Goal: Book appointment/travel/reservation

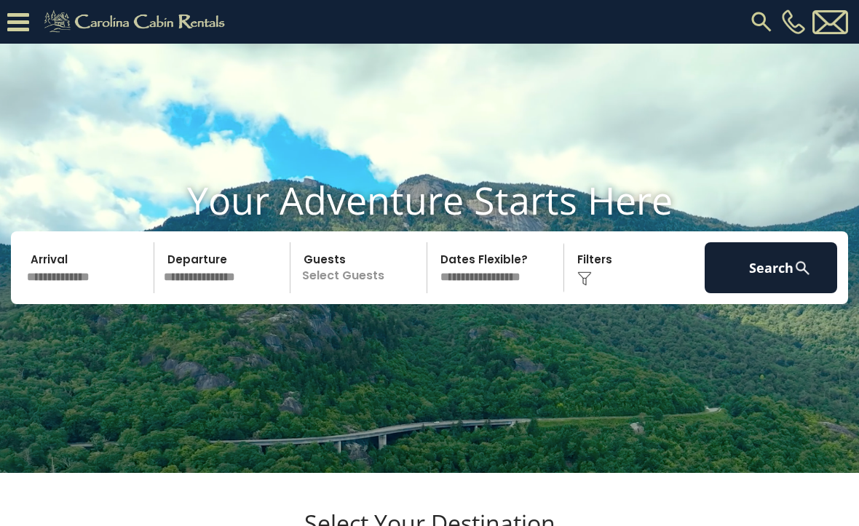
click at [589, 285] on div "Click to Choose" at bounding box center [634, 267] width 132 height 51
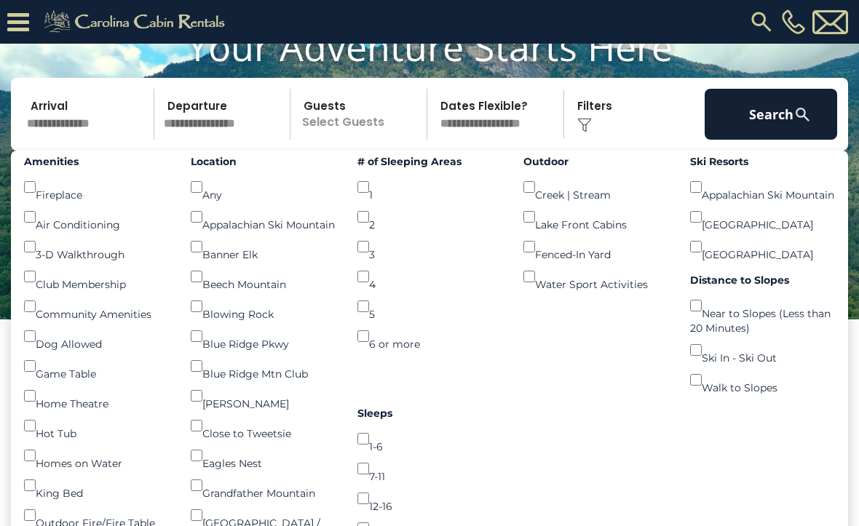
scroll to position [114, 0]
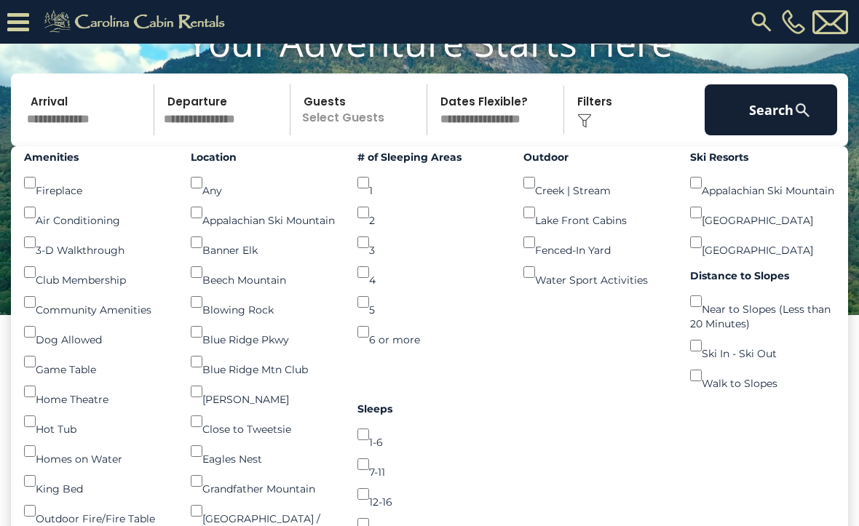
click at [178, 525] on div "Amenities Fireplace () Air Conditioning () 3-D Walkthrough () Club Membership (…" at bounding box center [96, 410] width 167 height 529
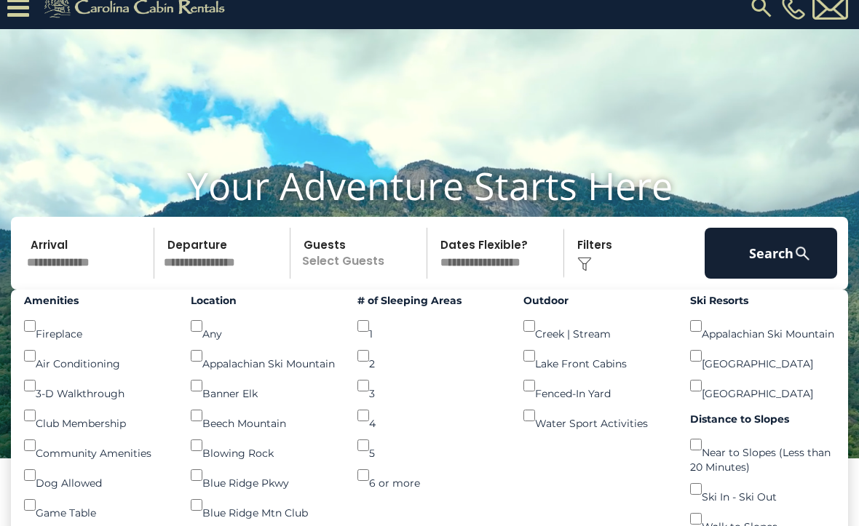
scroll to position [13, 0]
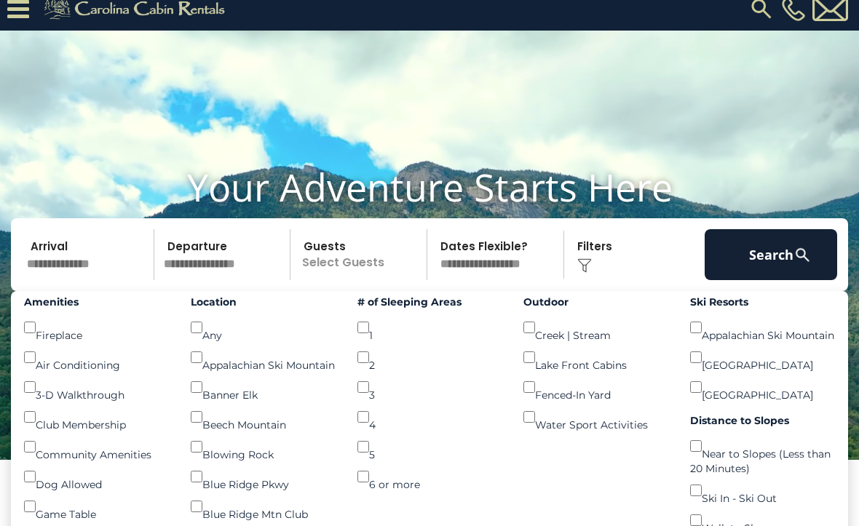
click at [768, 271] on button "Search" at bounding box center [771, 254] width 132 height 51
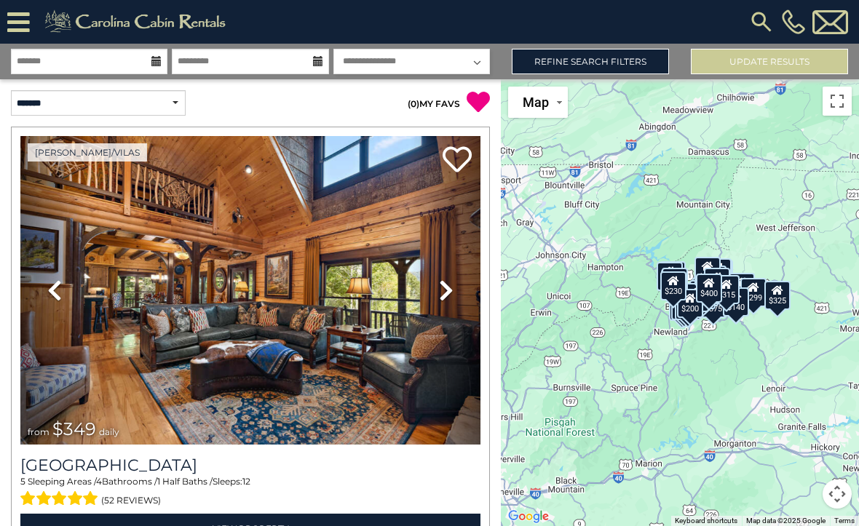
click at [451, 288] on icon at bounding box center [446, 290] width 15 height 23
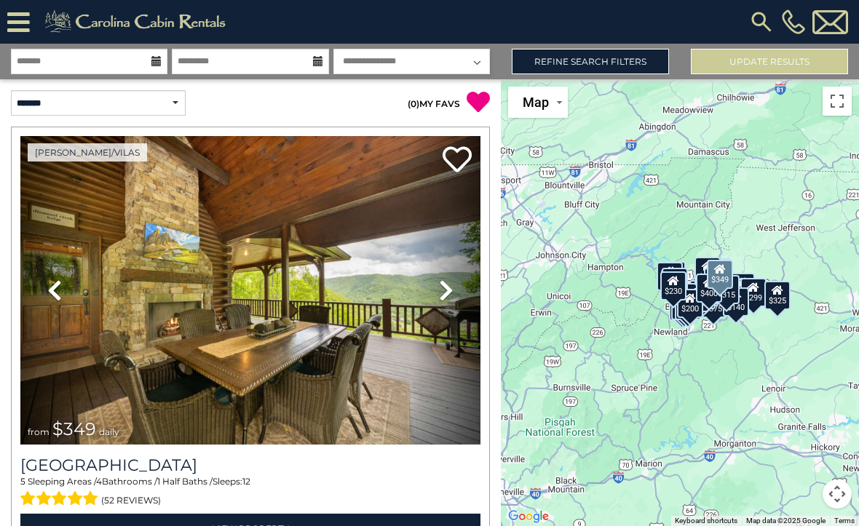
click at [456, 290] on link "Next" at bounding box center [445, 290] width 69 height 309
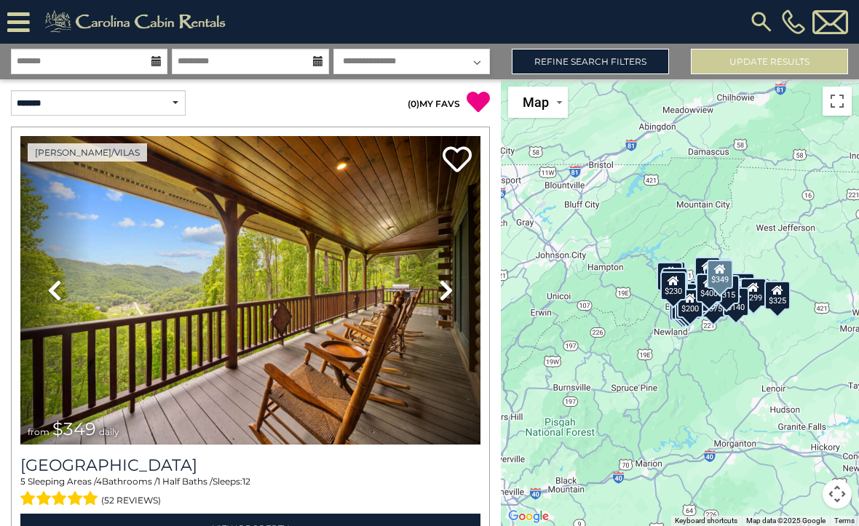
click at [453, 297] on link "Next" at bounding box center [445, 290] width 69 height 309
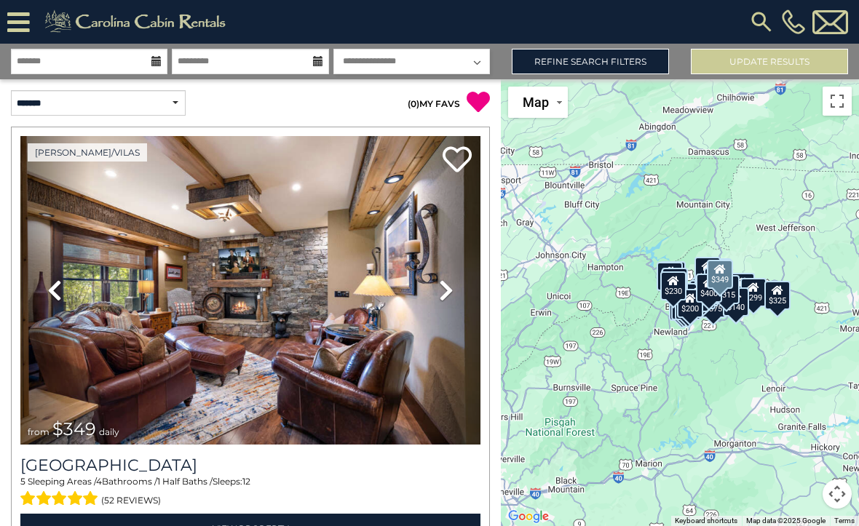
click at [452, 293] on icon at bounding box center [446, 290] width 15 height 23
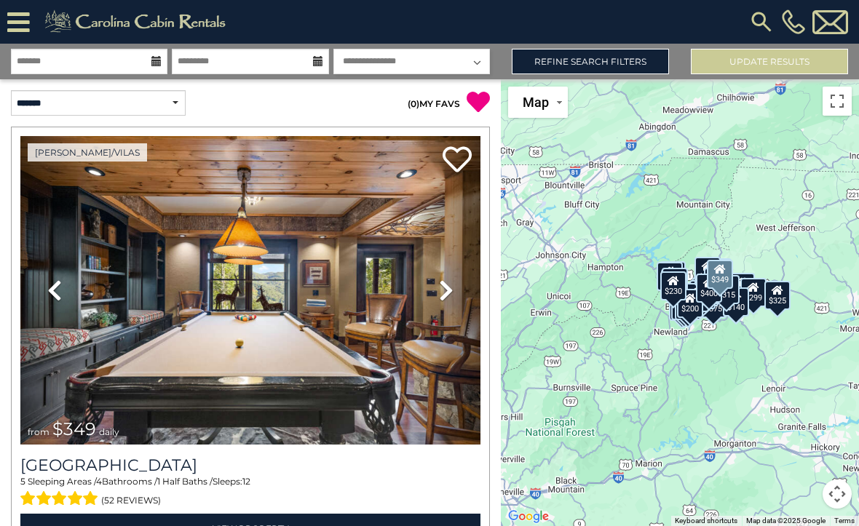
click at [456, 290] on link "Next" at bounding box center [445, 290] width 69 height 309
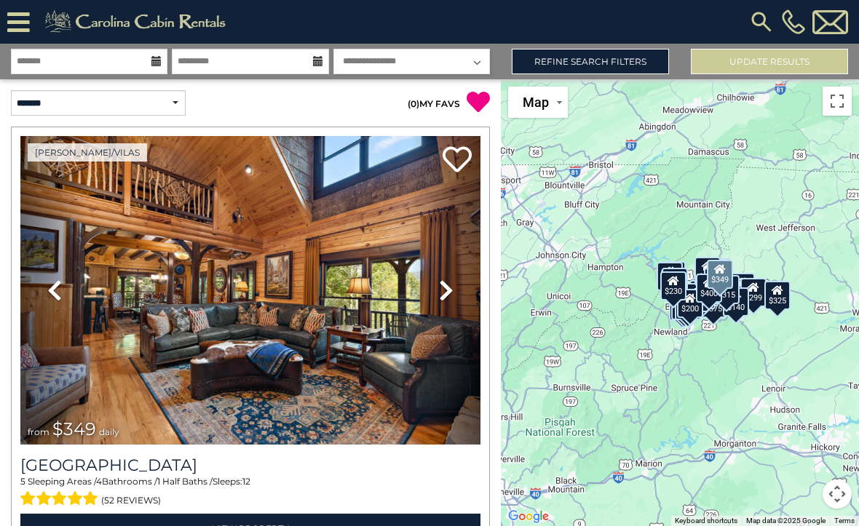
click at [458, 288] on link "Next" at bounding box center [445, 290] width 69 height 309
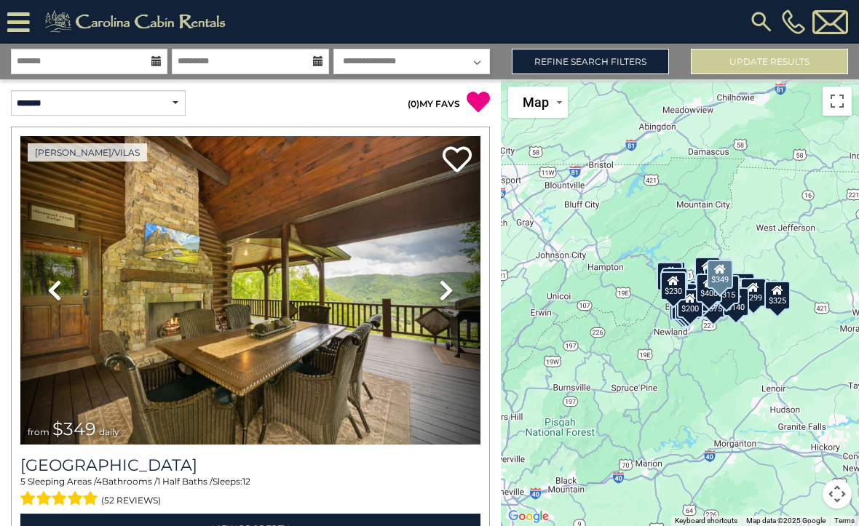
click at [451, 292] on icon at bounding box center [446, 290] width 15 height 23
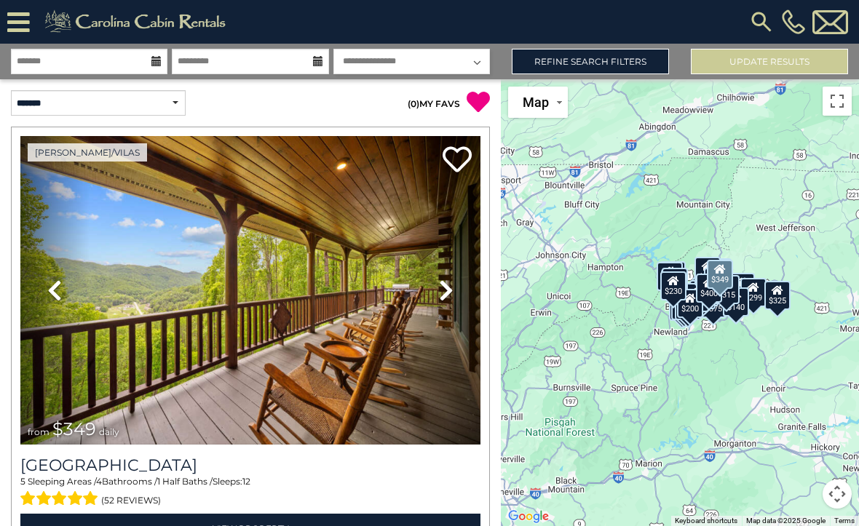
click at [451, 296] on icon at bounding box center [446, 290] width 15 height 23
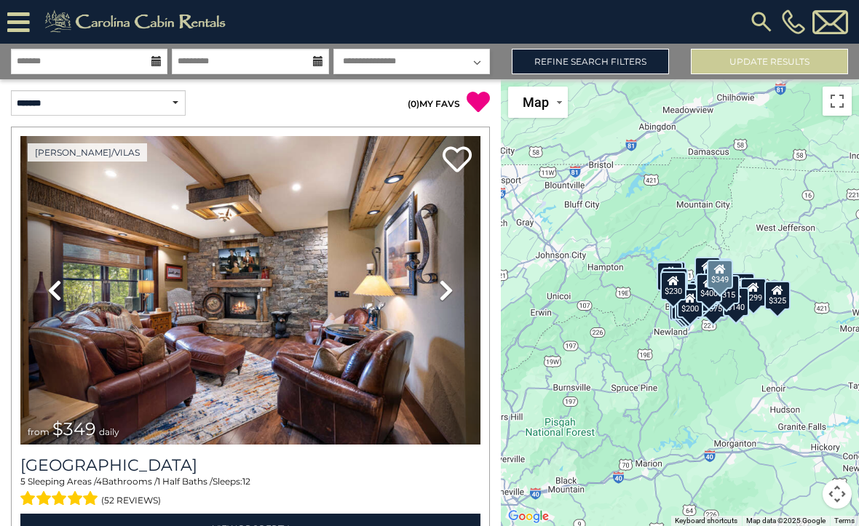
click at [449, 295] on icon at bounding box center [446, 290] width 15 height 23
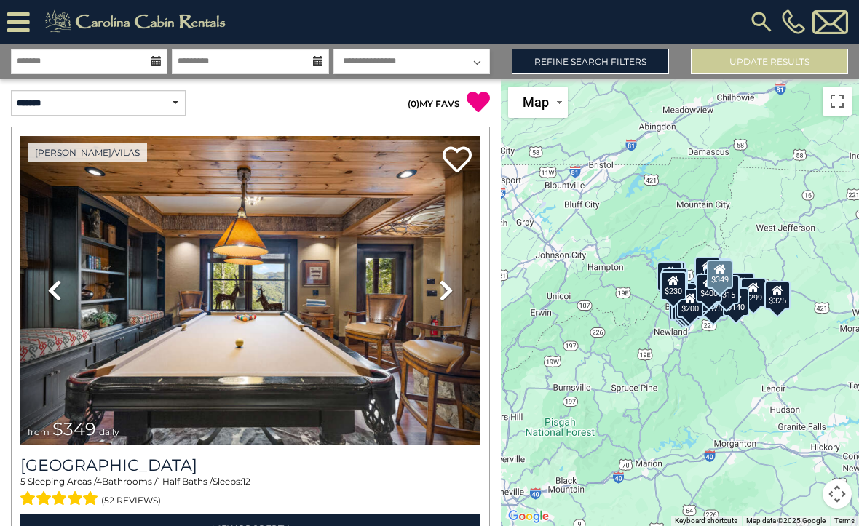
click at [449, 295] on icon at bounding box center [446, 290] width 15 height 23
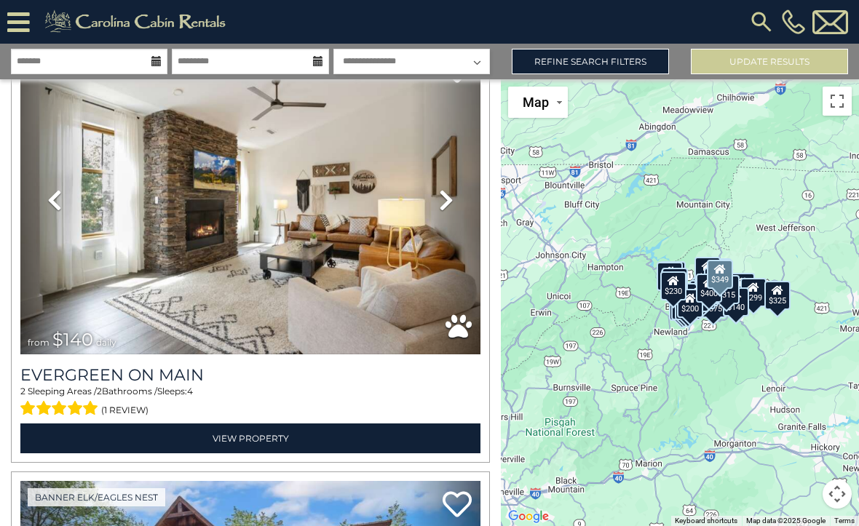
scroll to position [10537, 0]
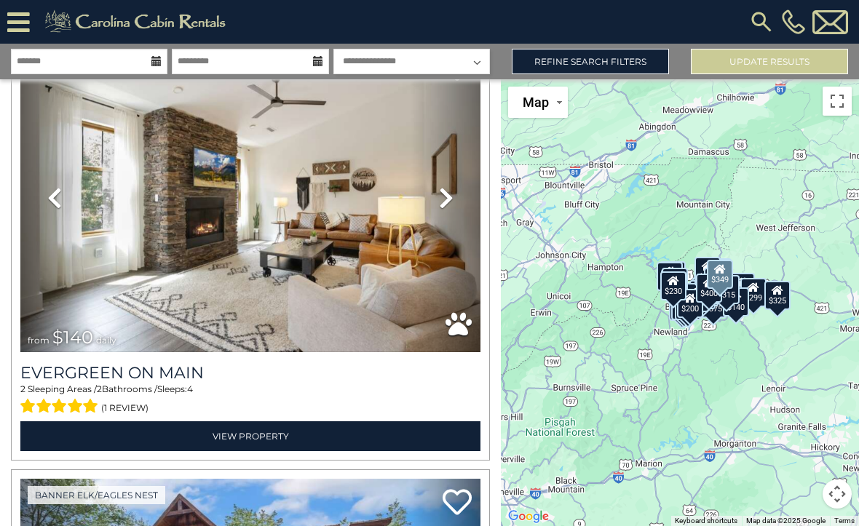
click at [451, 191] on icon at bounding box center [446, 197] width 15 height 23
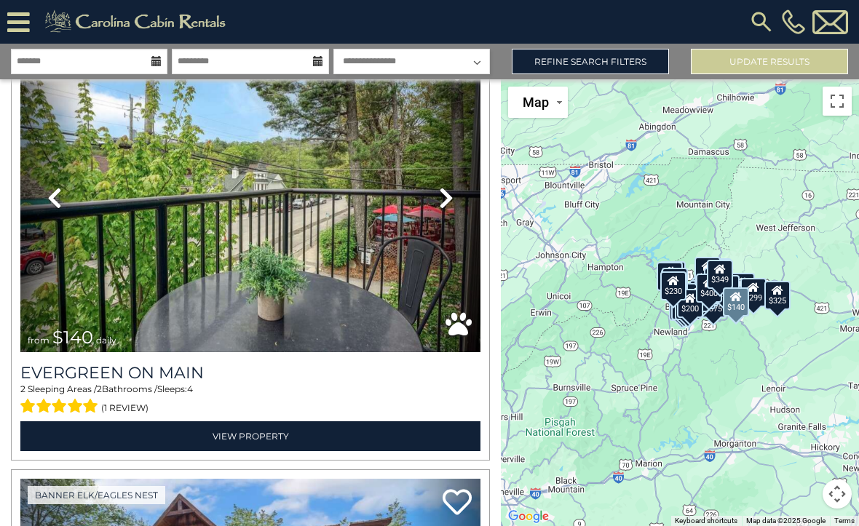
click at [456, 200] on link "Next" at bounding box center [445, 198] width 69 height 309
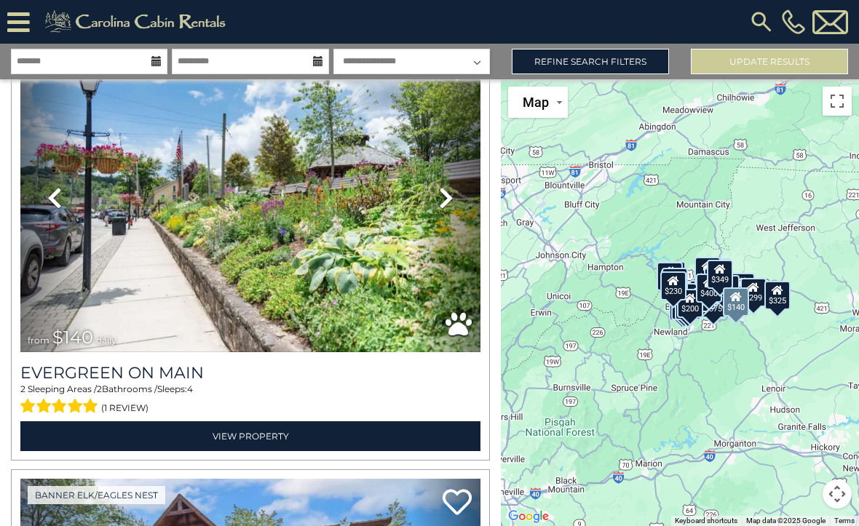
click at [453, 199] on link "Next" at bounding box center [445, 198] width 69 height 309
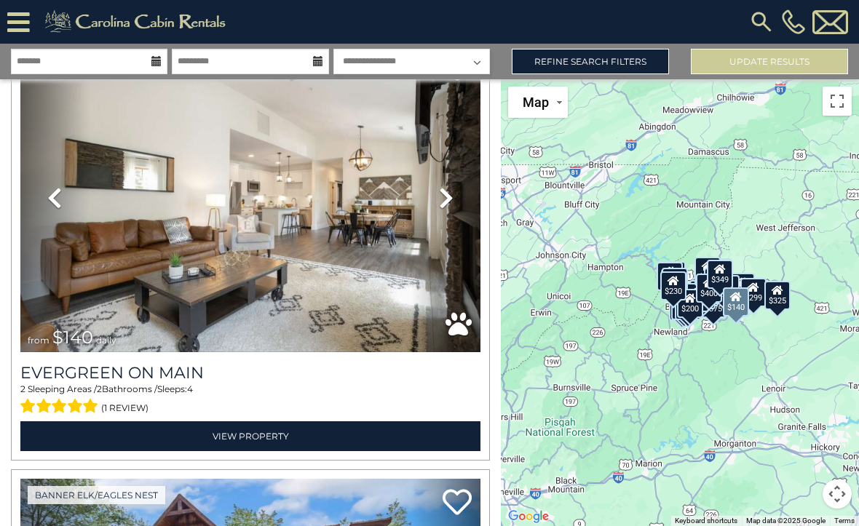
click at [456, 194] on link "Next" at bounding box center [445, 198] width 69 height 309
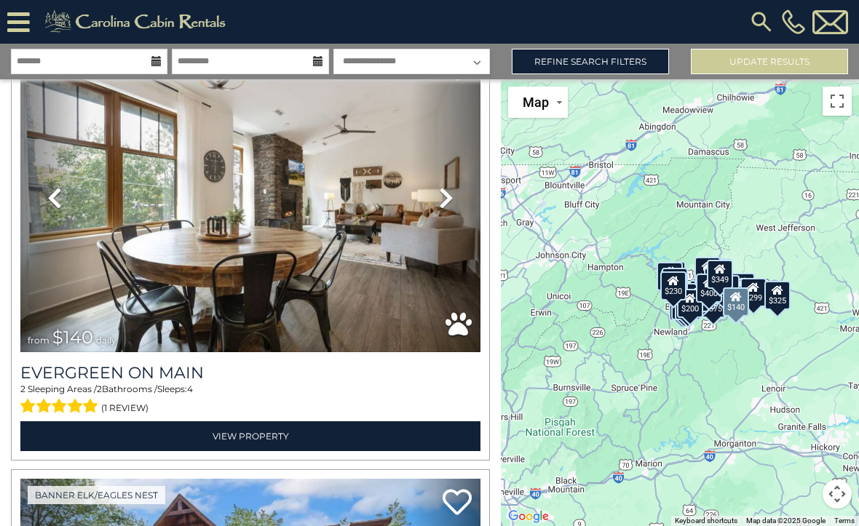
click at [453, 201] on link "Next" at bounding box center [445, 198] width 69 height 309
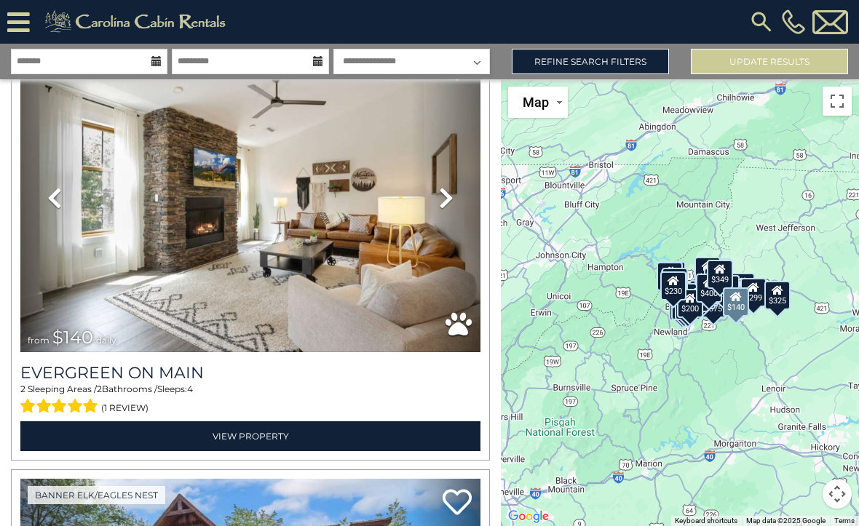
click at [459, 195] on link "Next" at bounding box center [445, 198] width 69 height 309
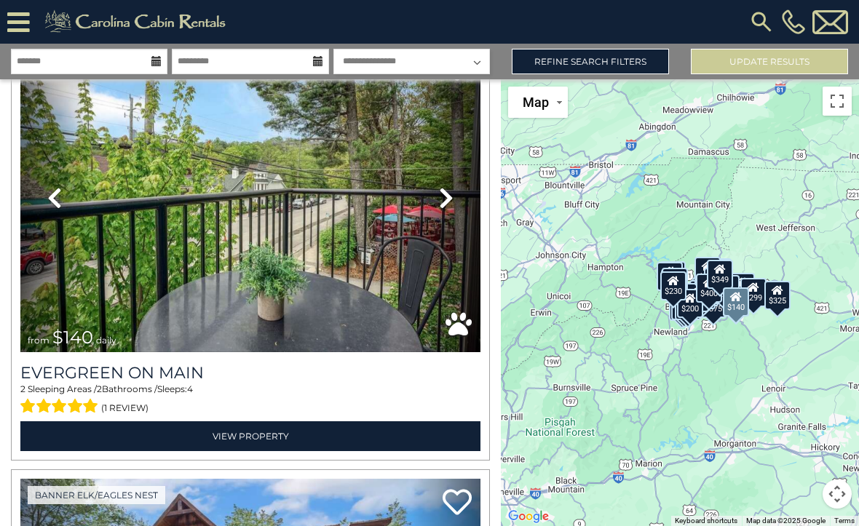
click at [451, 197] on icon at bounding box center [446, 197] width 15 height 23
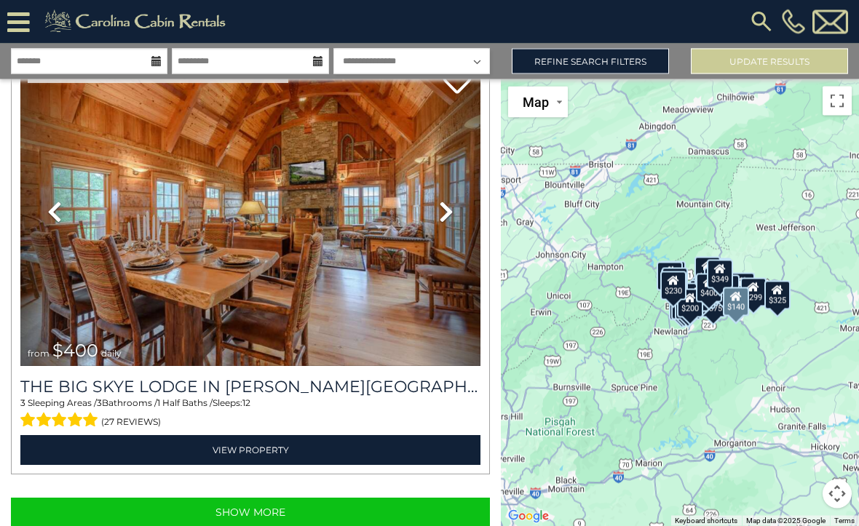
scroll to position [39, 0]
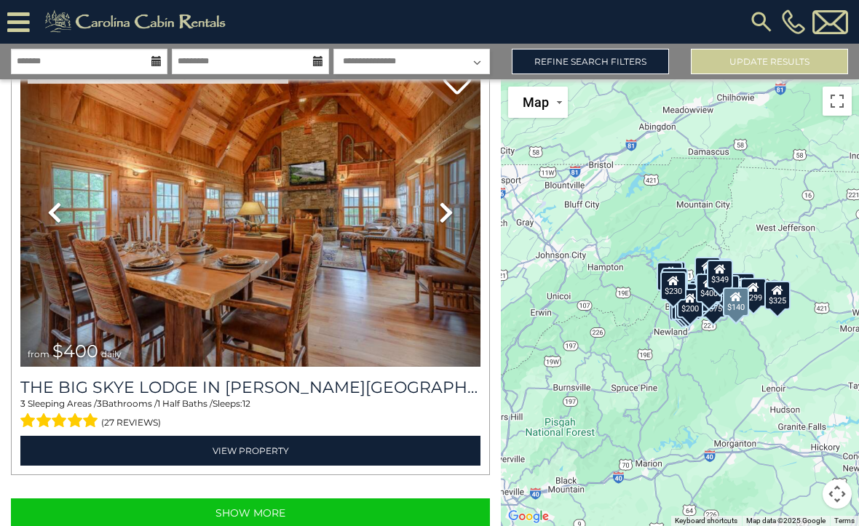
click at [328, 499] on button "Show More" at bounding box center [250, 513] width 479 height 29
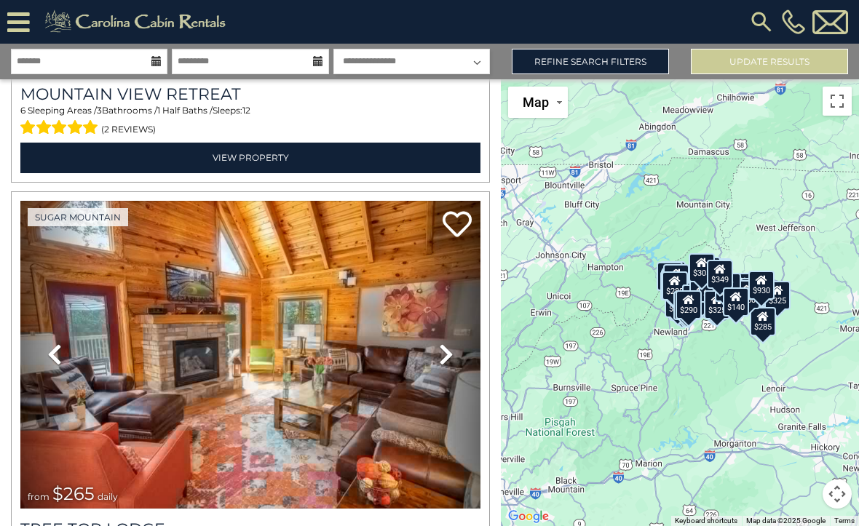
scroll to position [17377, 0]
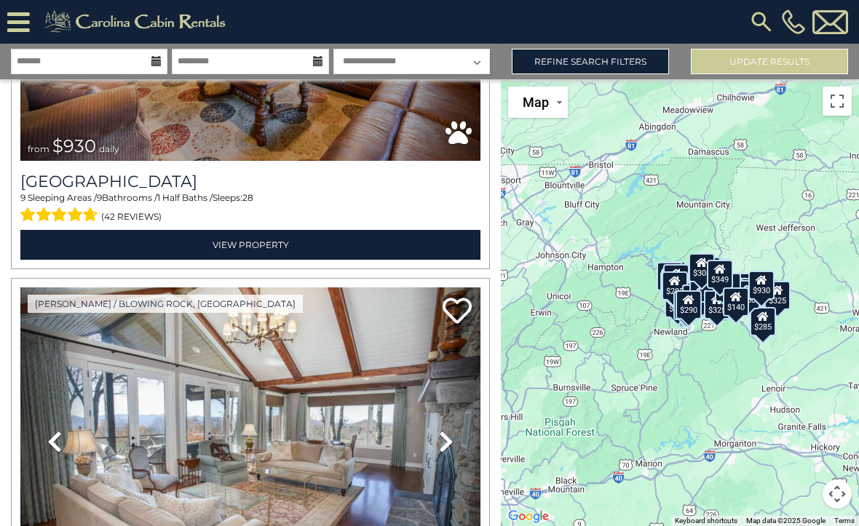
click at [614, 49] on link "Refine Search Filters" at bounding box center [590, 61] width 157 height 25
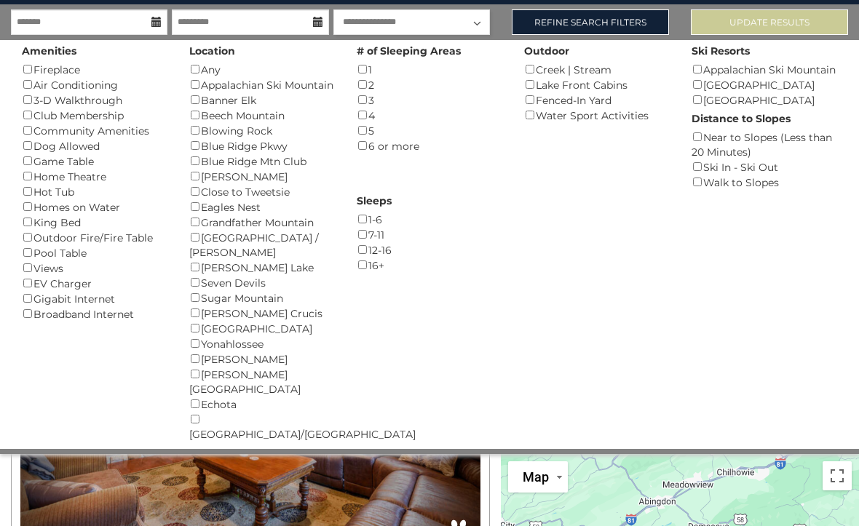
scroll to position [24630, 0]
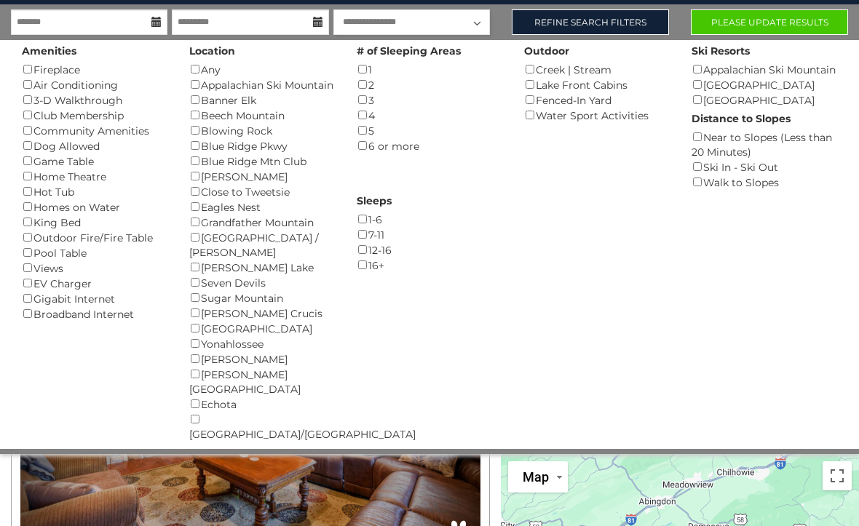
click at [782, 17] on button "Please Update Results" at bounding box center [769, 21] width 157 height 25
click at [786, 17] on button "Please Update Results" at bounding box center [769, 21] width 157 height 25
click at [771, 18] on button "Please Update Results" at bounding box center [769, 21] width 157 height 25
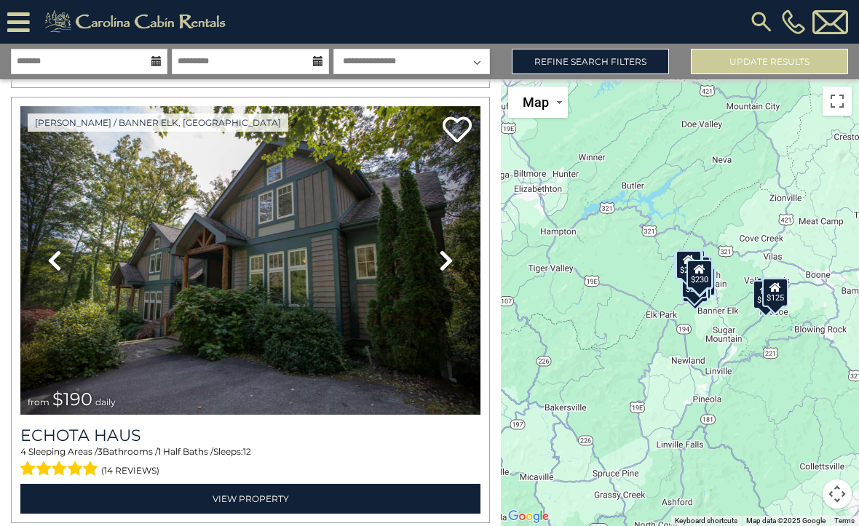
scroll to position [6560, 0]
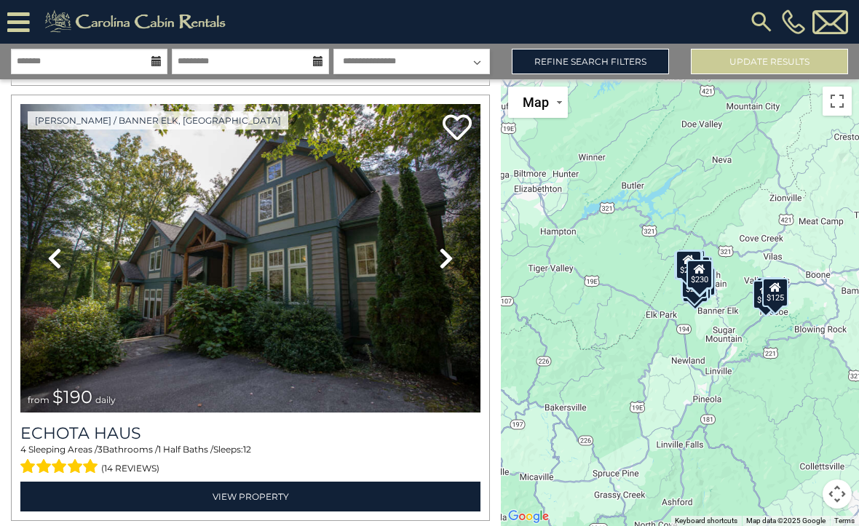
click at [450, 265] on icon at bounding box center [446, 258] width 15 height 23
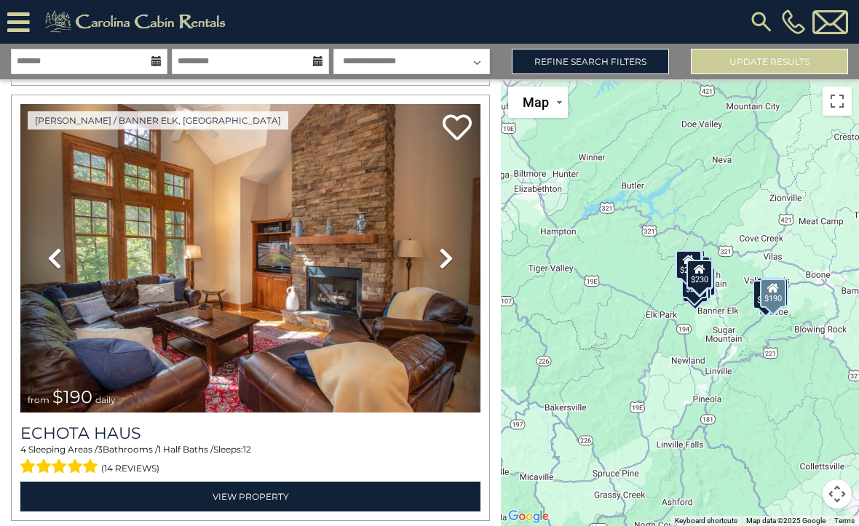
click at [452, 259] on icon at bounding box center [446, 258] width 15 height 23
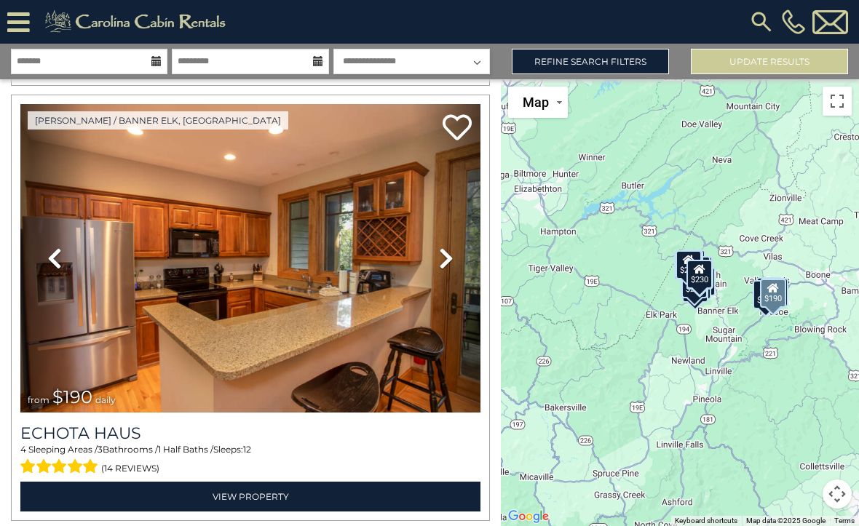
click at [451, 265] on icon at bounding box center [446, 258] width 15 height 23
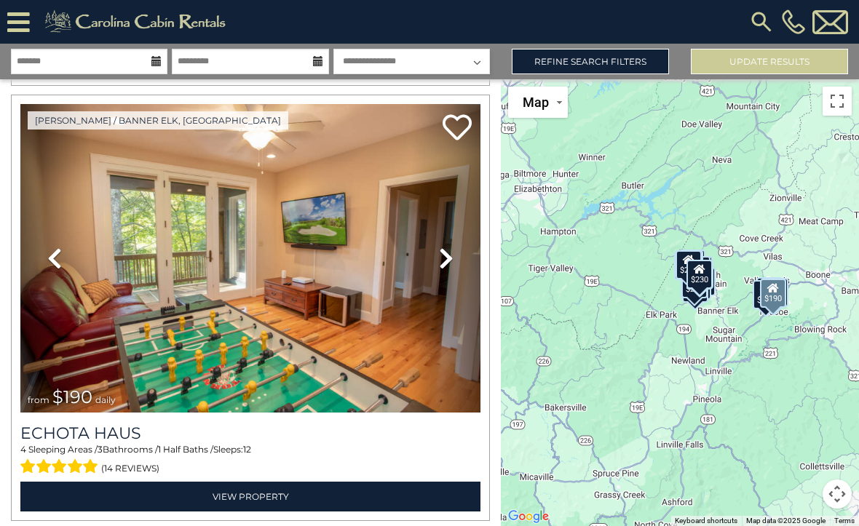
click at [451, 261] on icon at bounding box center [446, 258] width 15 height 23
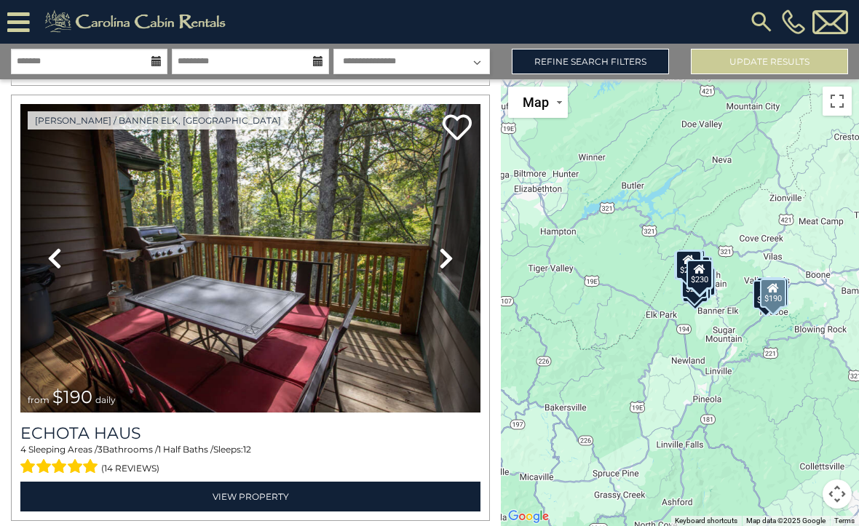
click at [453, 258] on icon at bounding box center [446, 258] width 15 height 23
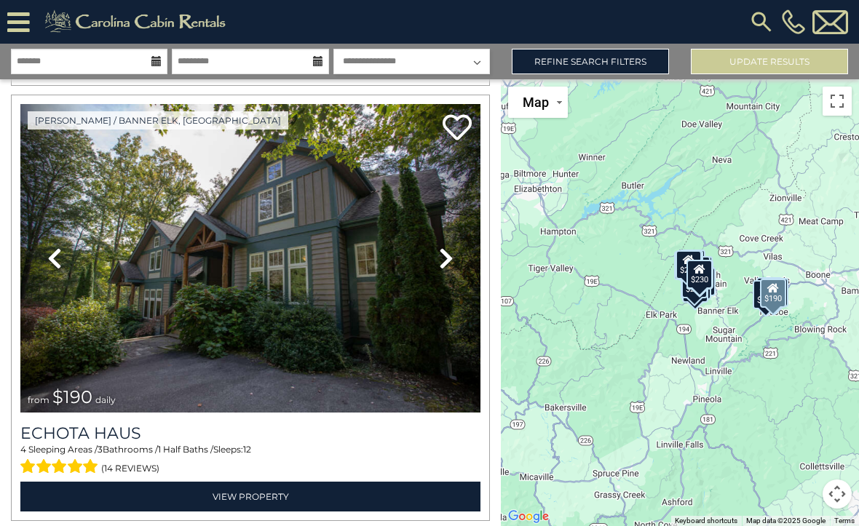
click at [452, 261] on icon at bounding box center [446, 258] width 15 height 23
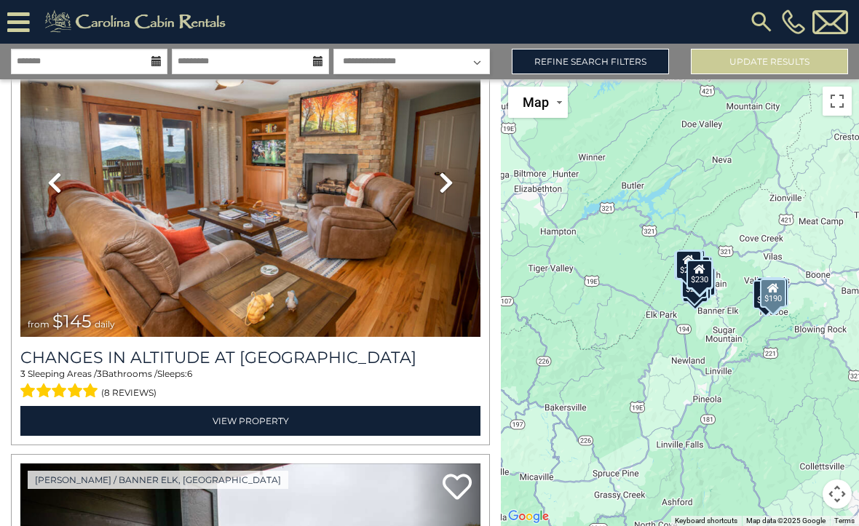
scroll to position [7072, 0]
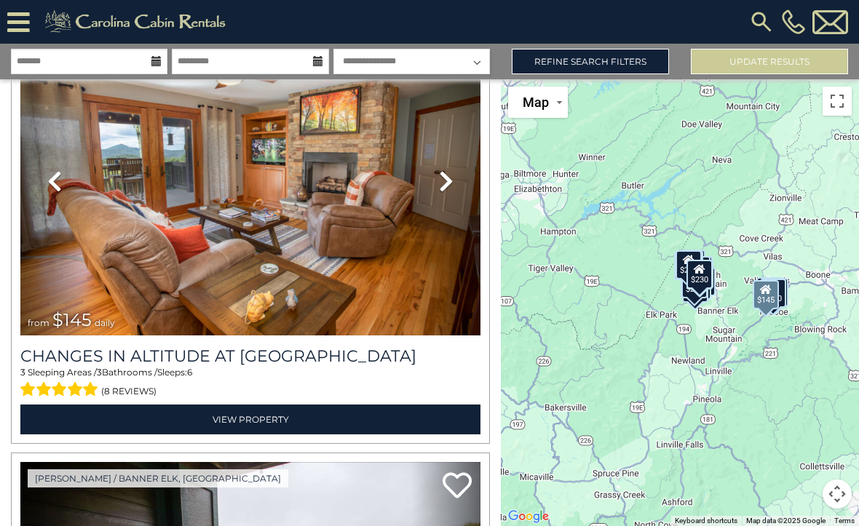
click at [452, 176] on icon at bounding box center [446, 181] width 15 height 23
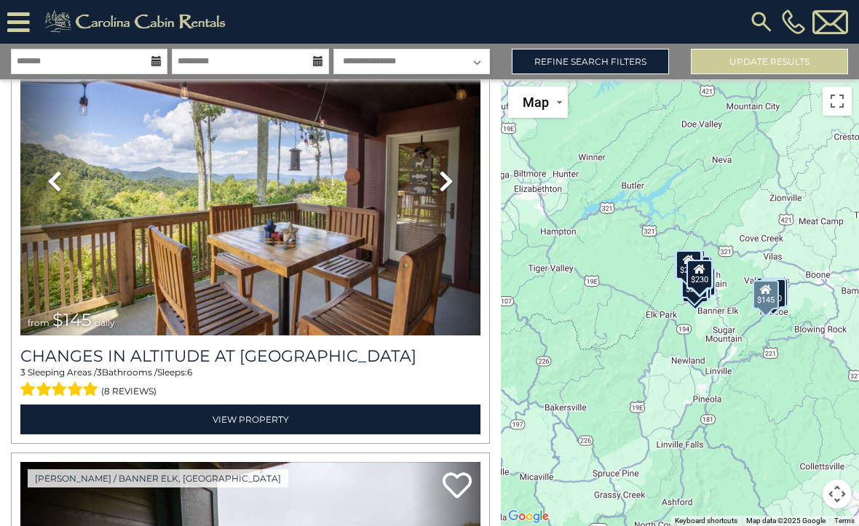
click at [452, 182] on icon at bounding box center [446, 181] width 15 height 23
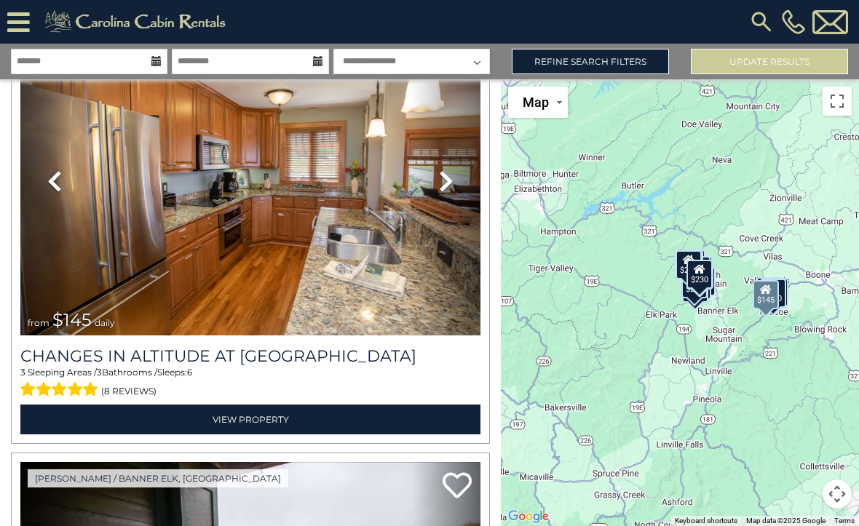
click at [456, 182] on link "Next" at bounding box center [445, 181] width 69 height 309
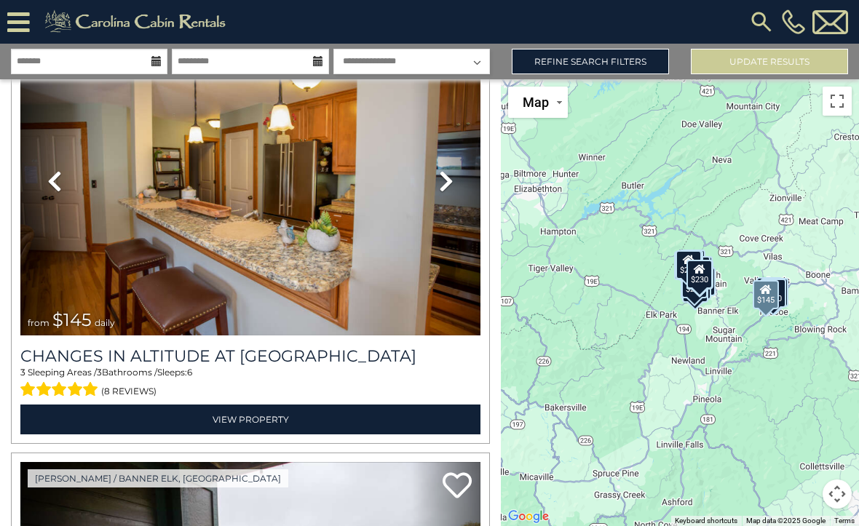
click at [456, 183] on link "Next" at bounding box center [445, 181] width 69 height 309
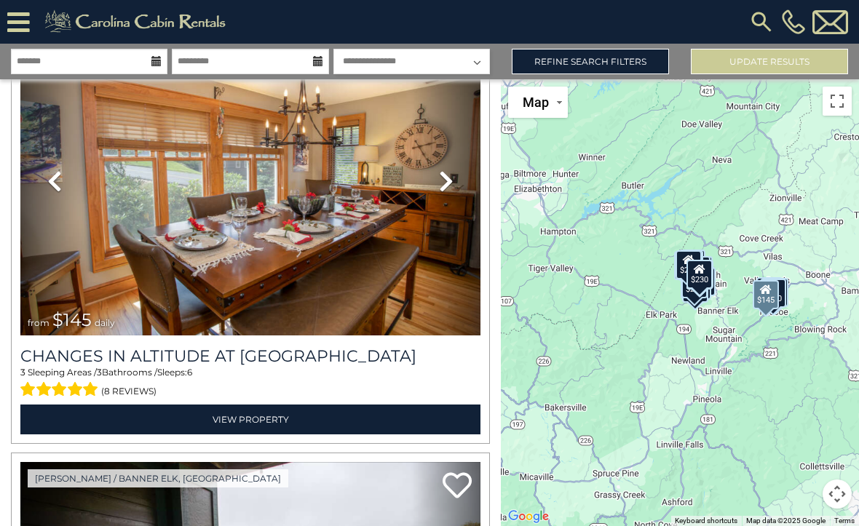
click at [458, 179] on link "Next" at bounding box center [445, 181] width 69 height 309
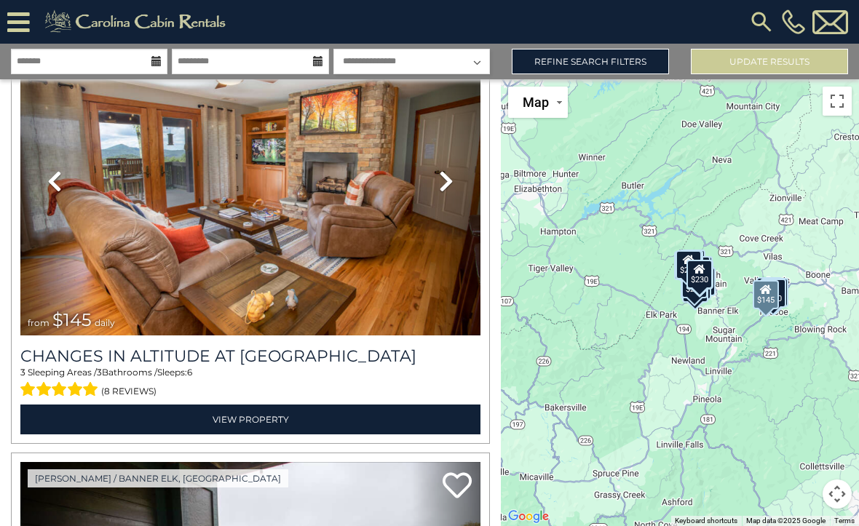
click at [459, 180] on link "Next" at bounding box center [445, 181] width 69 height 309
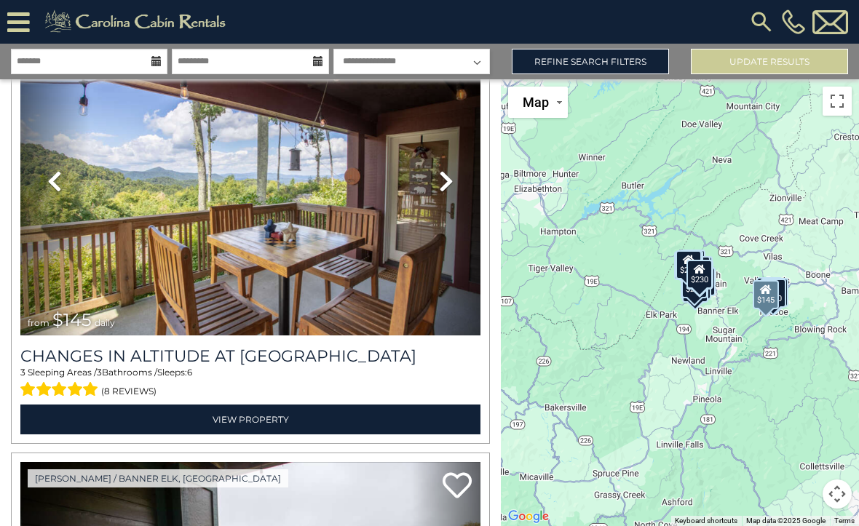
click at [453, 185] on icon at bounding box center [446, 181] width 15 height 23
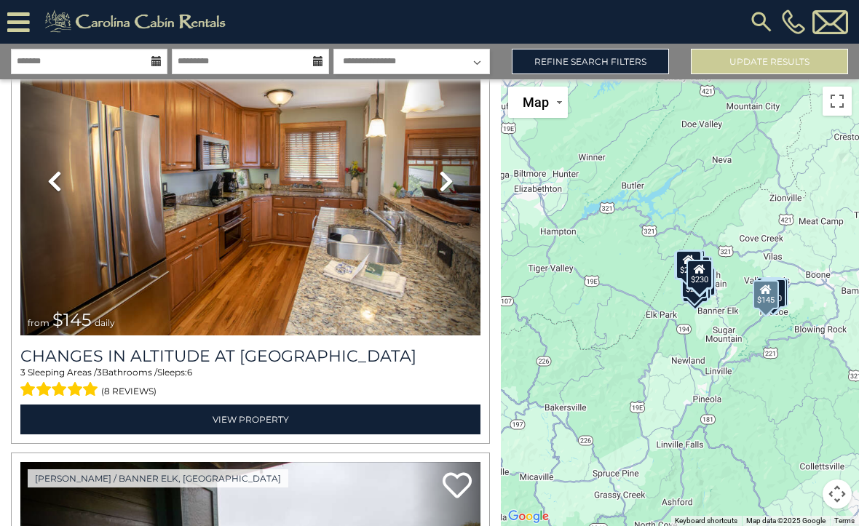
click at [456, 187] on link "Next" at bounding box center [445, 181] width 69 height 309
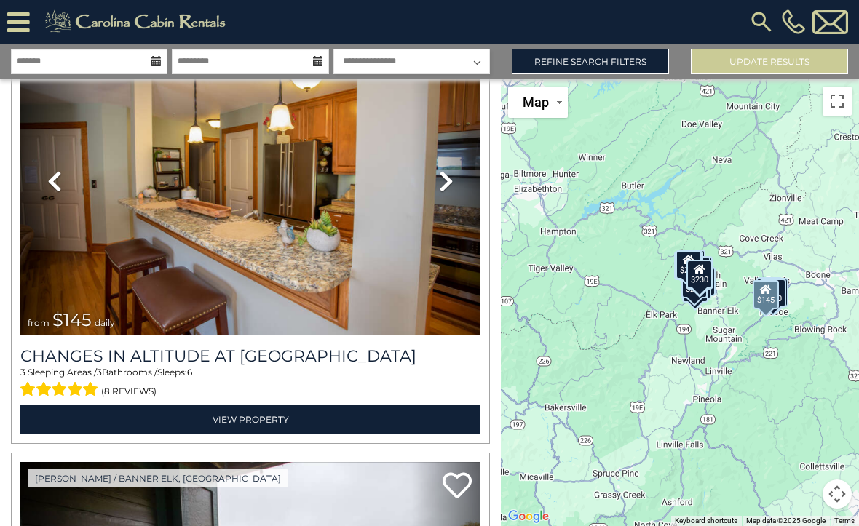
click at [454, 184] on link "Next" at bounding box center [445, 181] width 69 height 309
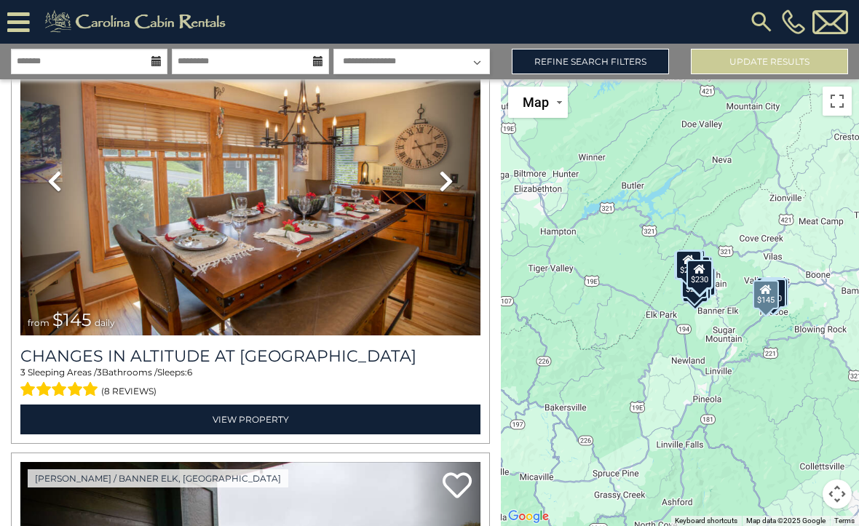
click at [146, 360] on h3 "Changes in Altitude at [GEOGRAPHIC_DATA]" at bounding box center [250, 356] width 460 height 20
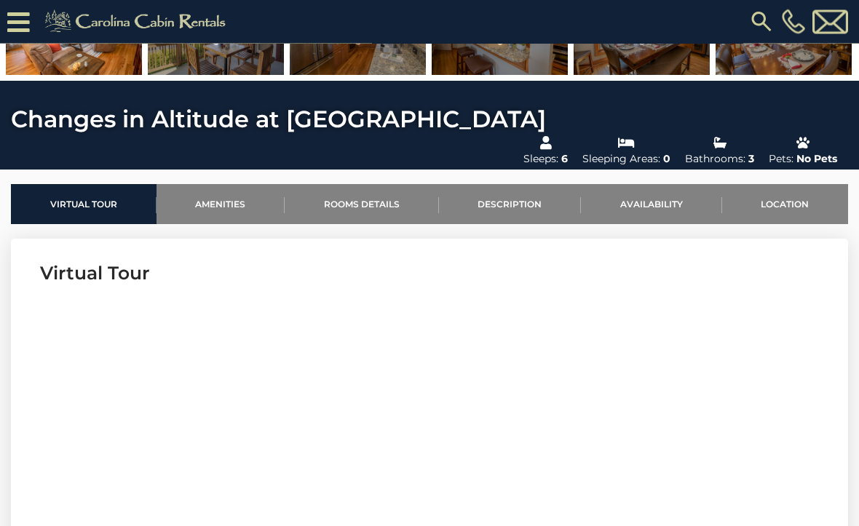
scroll to position [373, 0]
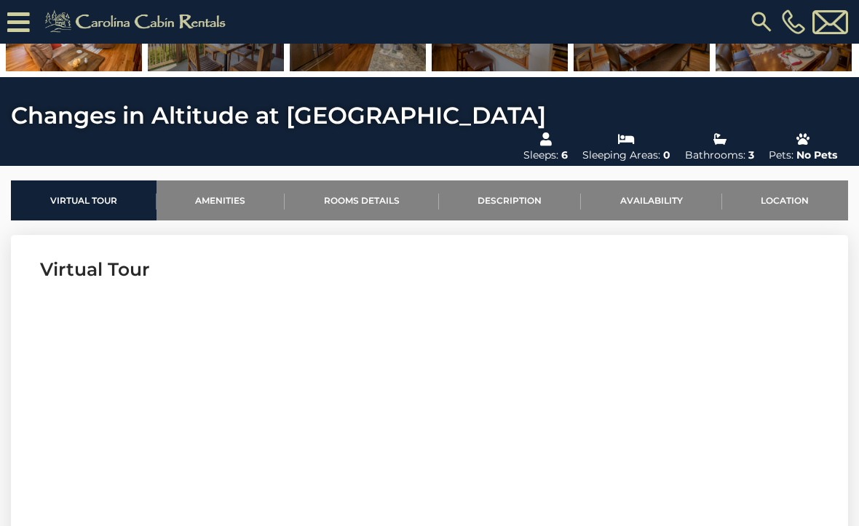
click at [652, 180] on link "Availability" at bounding box center [651, 200] width 141 height 40
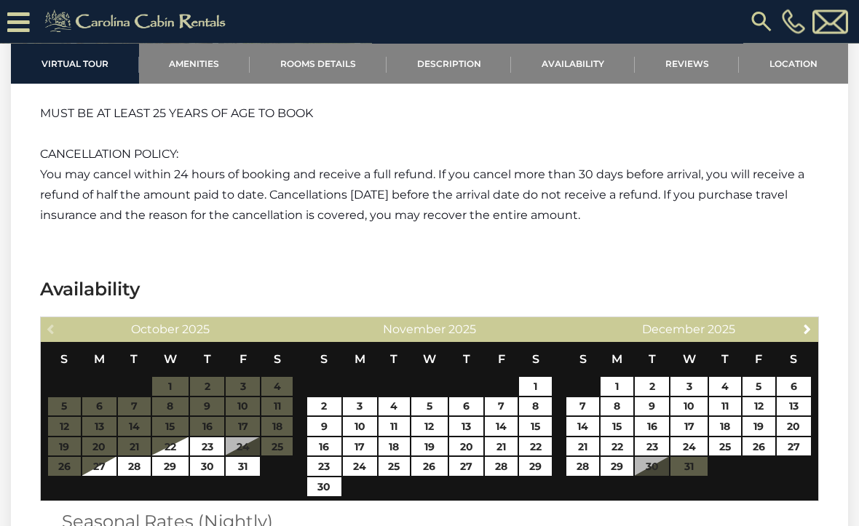
scroll to position [2443, 0]
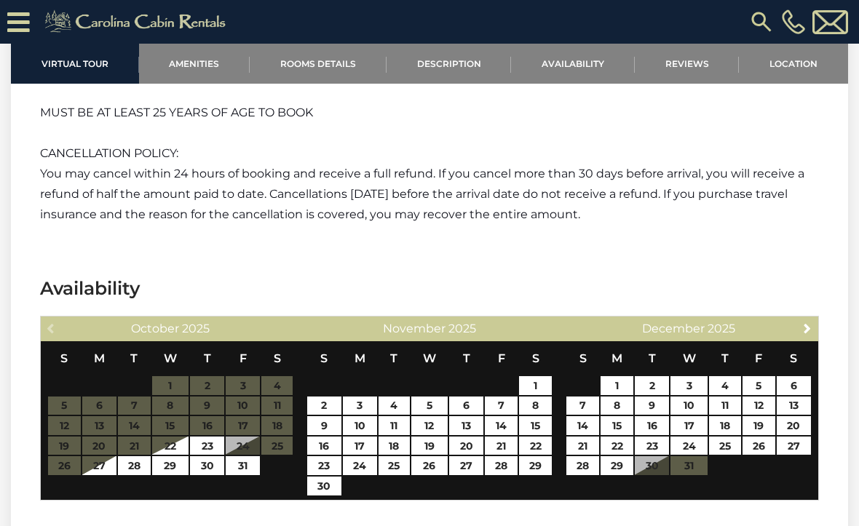
click at [812, 322] on span "Next" at bounding box center [807, 328] width 12 height 12
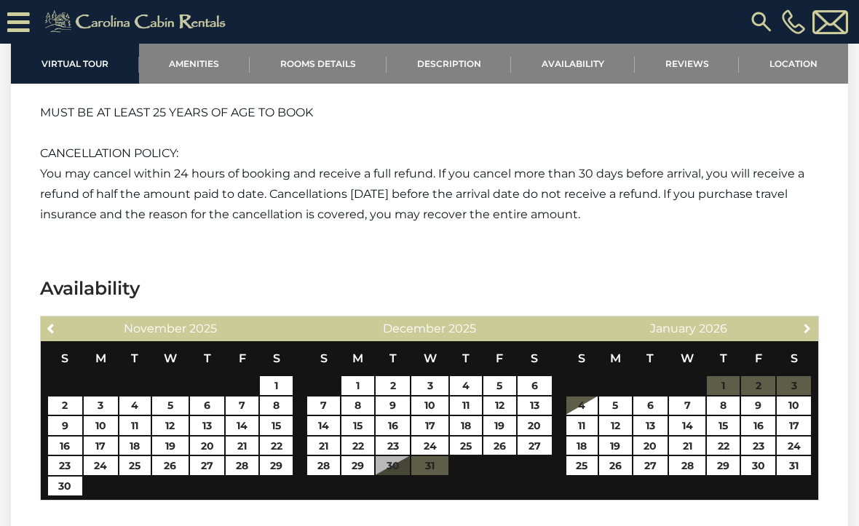
click at [809, 322] on span "Next" at bounding box center [807, 328] width 12 height 12
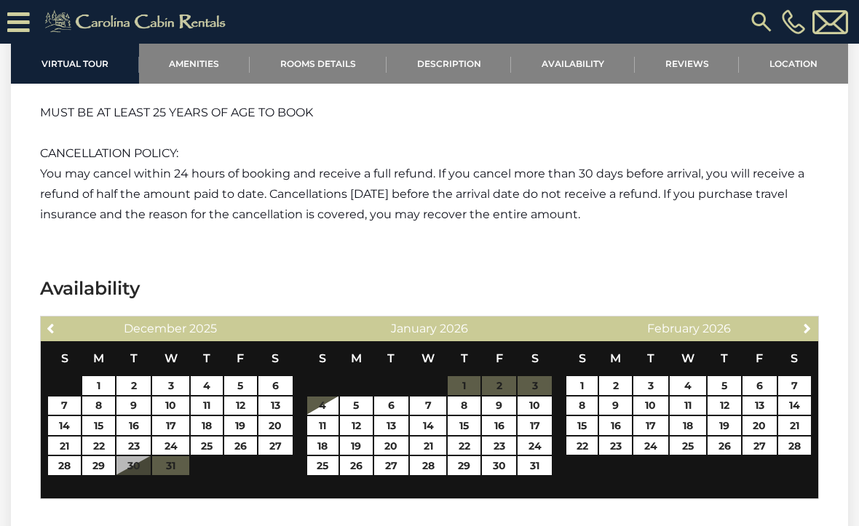
click at [806, 322] on span "Next" at bounding box center [807, 328] width 12 height 12
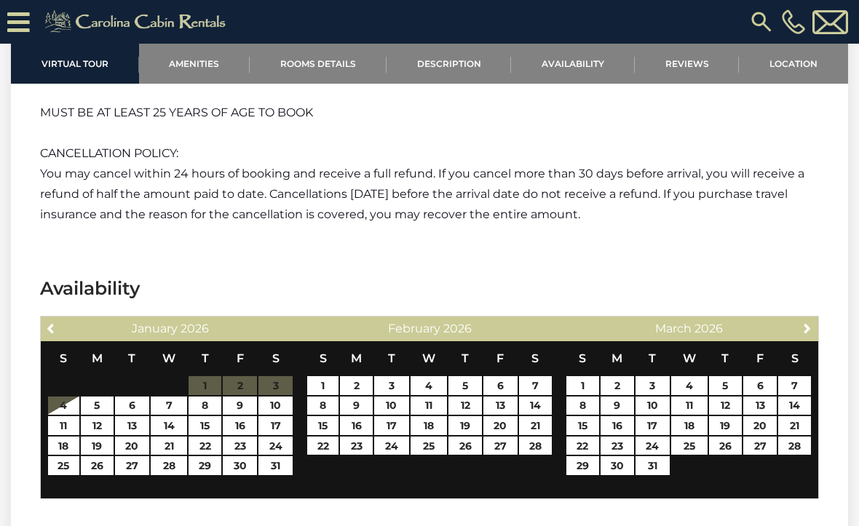
click at [800, 317] on div "Next [DATE]" at bounding box center [688, 329] width 259 height 25
click at [806, 319] on link "Next" at bounding box center [807, 328] width 18 height 18
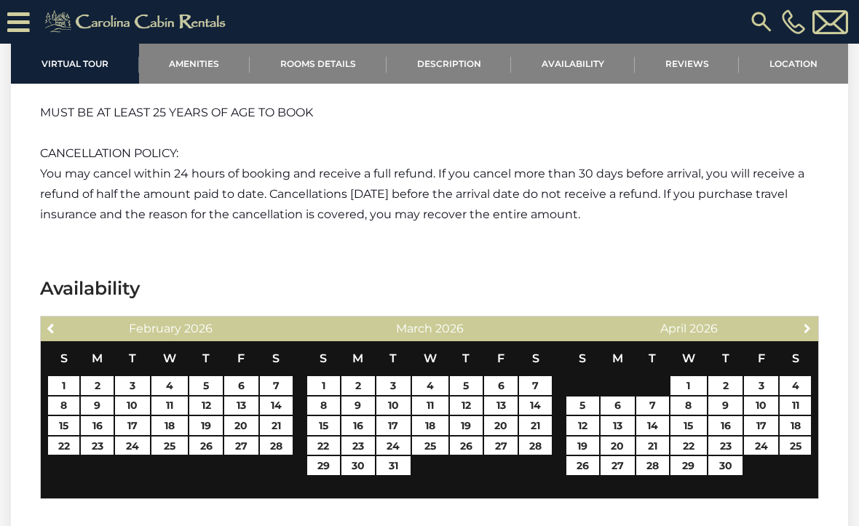
click at [804, 322] on span "Next" at bounding box center [807, 328] width 12 height 12
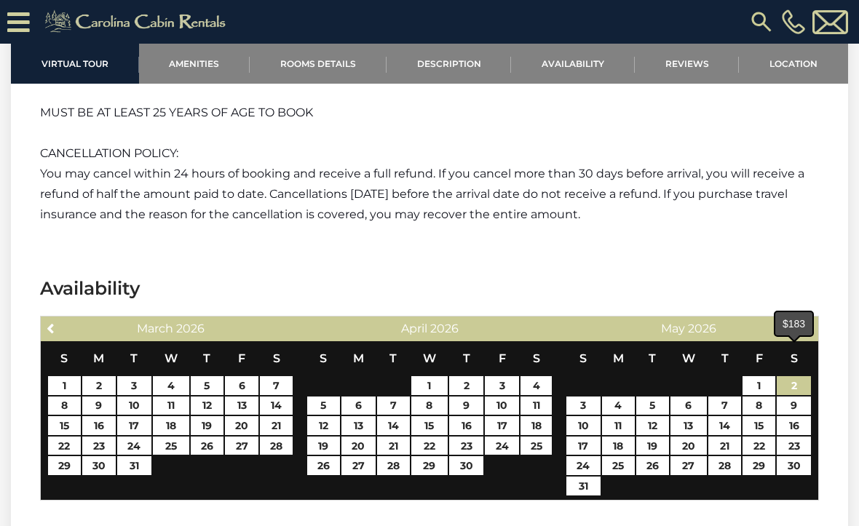
click at [802, 376] on link "2" at bounding box center [794, 385] width 34 height 19
type input "**********"
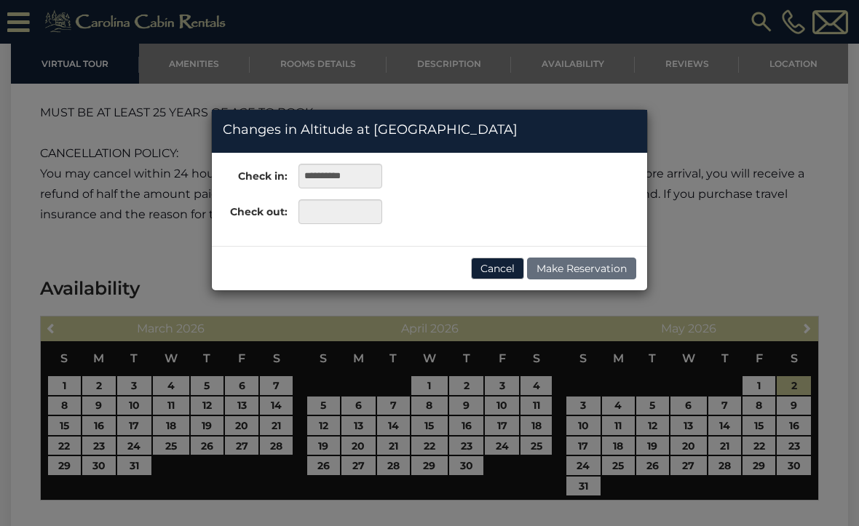
click at [801, 440] on div "**********" at bounding box center [429, 263] width 859 height 526
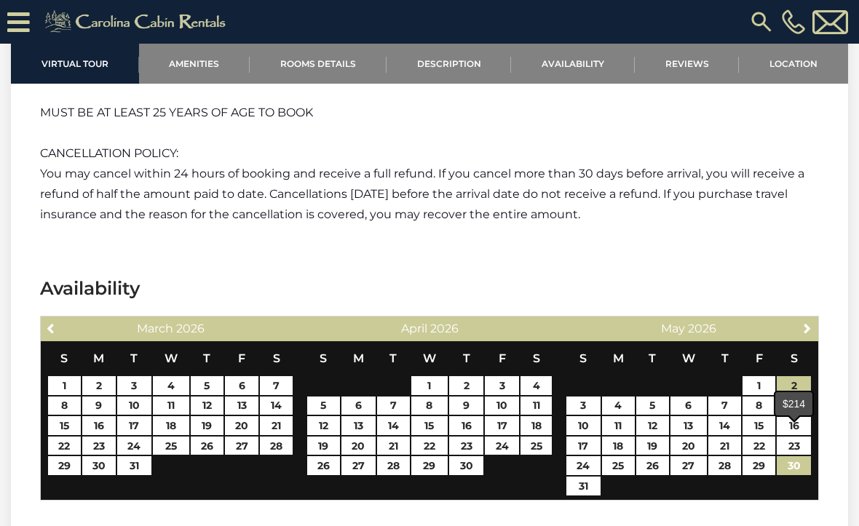
click at [799, 456] on link "30" at bounding box center [794, 465] width 34 height 19
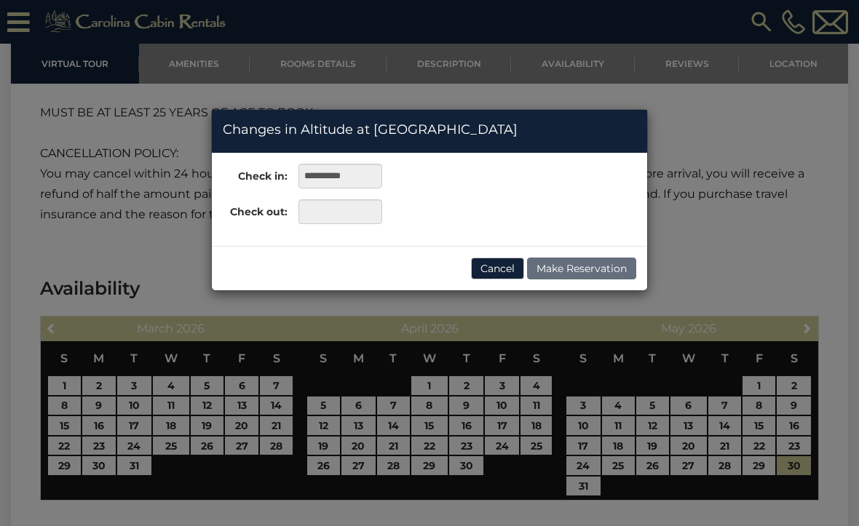
click at [822, 205] on div "**********" at bounding box center [429, 263] width 859 height 526
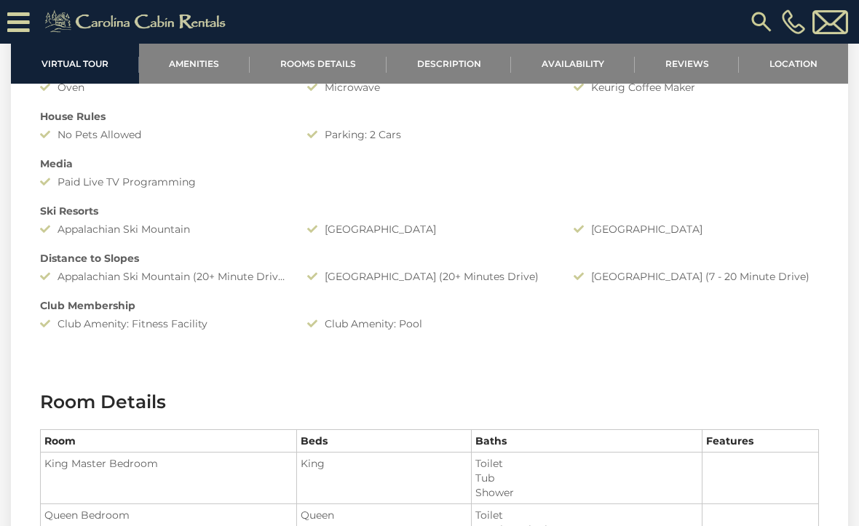
scroll to position [1310, 0]
